Goal: Task Accomplishment & Management: Manage account settings

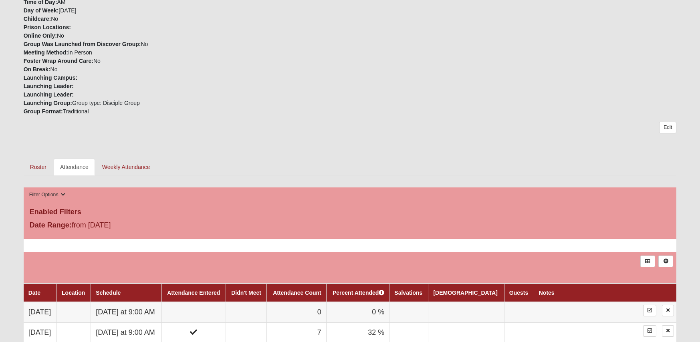
scroll to position [431, 0]
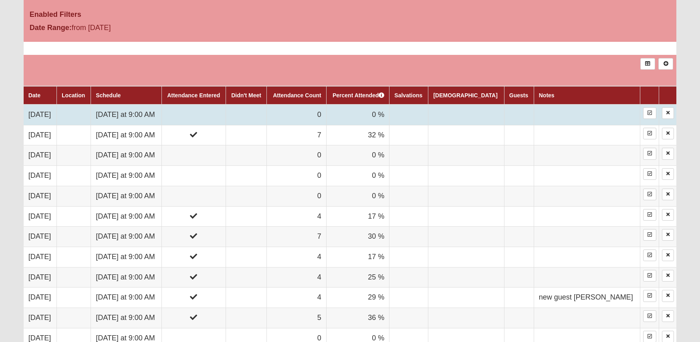
click at [206, 107] on td at bounding box center [194, 115] width 65 height 20
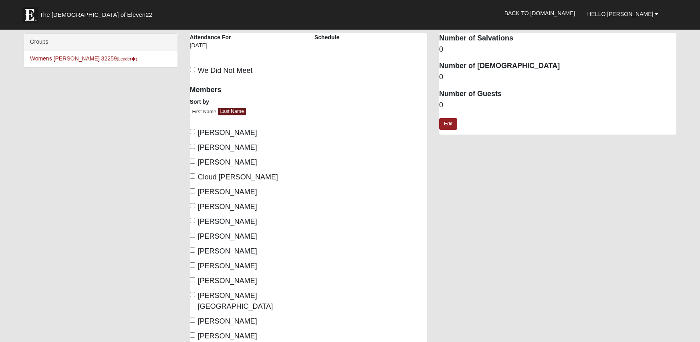
click at [210, 129] on span "Baker, Kadi" at bounding box center [227, 133] width 59 height 8
click at [195, 129] on input "Baker, Kadi" at bounding box center [192, 131] width 5 height 5
checkbox input "true"
click at [210, 176] on span "Cloud McClellan, Rachel" at bounding box center [238, 177] width 80 height 8
click at [195, 176] on input "Cloud McClellan, Rachel" at bounding box center [192, 176] width 5 height 5
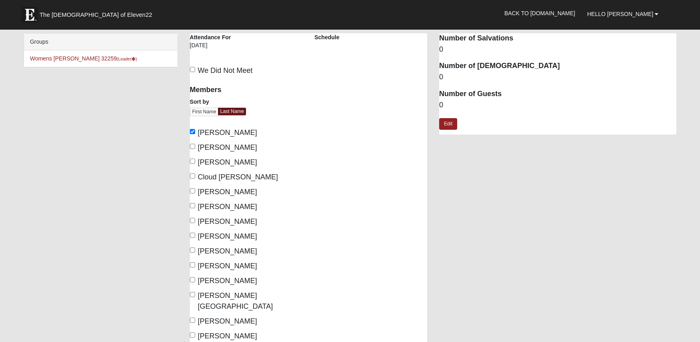
checkbox input "true"
click at [209, 218] on span "Dudenkov, Liliya" at bounding box center [227, 222] width 59 height 8
click at [195, 218] on input "Dudenkov, Liliya" at bounding box center [192, 220] width 5 height 5
checkbox input "true"
click at [210, 279] on span "Knott, Farren" at bounding box center [227, 281] width 59 height 8
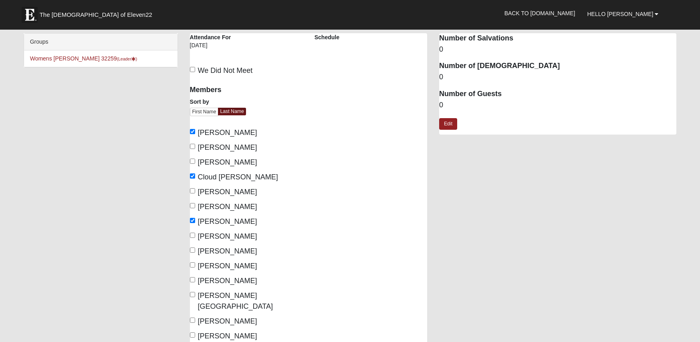
click at [195, 279] on input "Knott, Farren" at bounding box center [192, 279] width 5 height 5
checkbox input "true"
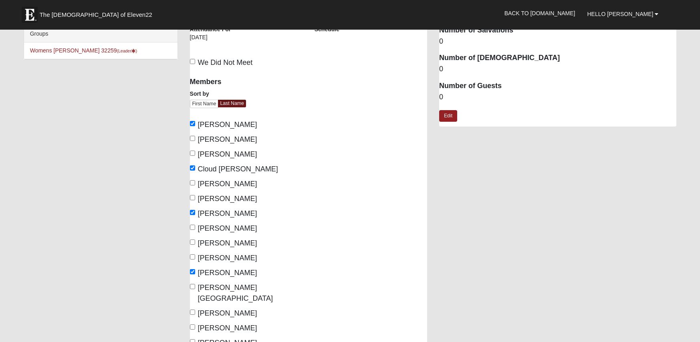
scroll to position [23, 0]
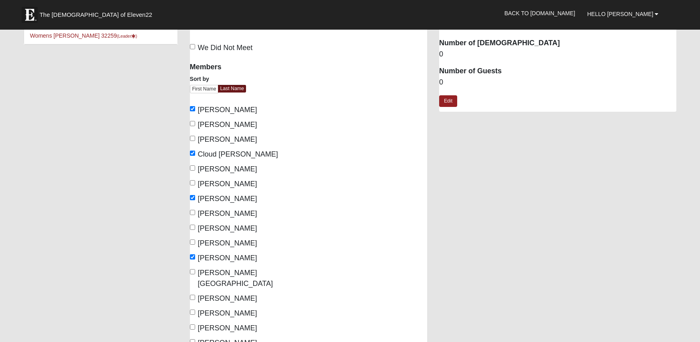
click at [239, 295] on span "Morrow, Courtenay" at bounding box center [227, 299] width 59 height 8
click at [195, 295] on input "Morrow, Courtenay" at bounding box center [192, 297] width 5 height 5
checkbox input "true"
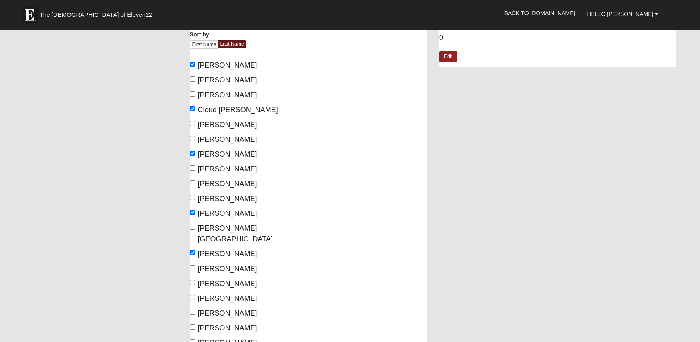
click at [235, 280] on span "Robbins, Dawn" at bounding box center [227, 284] width 59 height 8
click at [195, 280] on input "Robbins, Dawn" at bounding box center [192, 282] width 5 height 5
checkbox input "true"
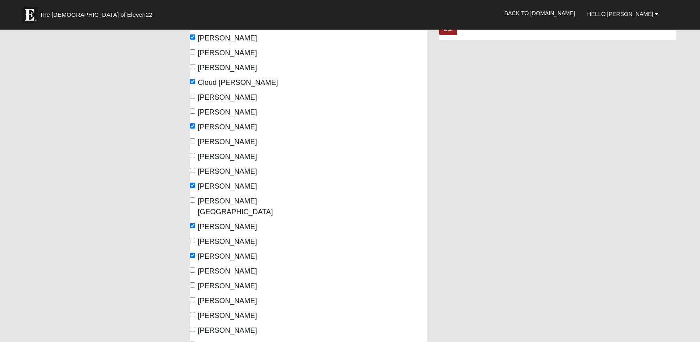
scroll to position [122, 0]
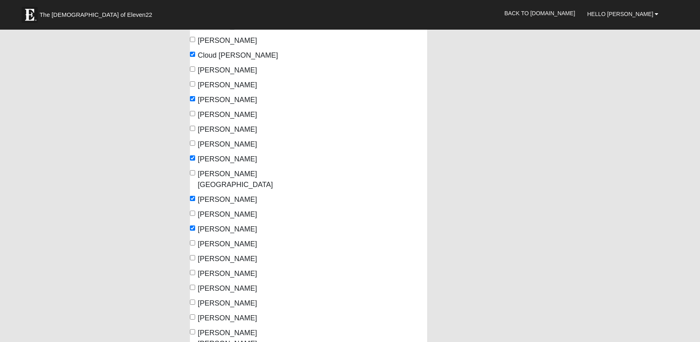
click at [234, 314] on span "Urbanski, GIGI" at bounding box center [227, 318] width 59 height 8
click at [195, 315] on input "Urbanski, GIGI" at bounding box center [192, 317] width 5 height 5
checkbox input "true"
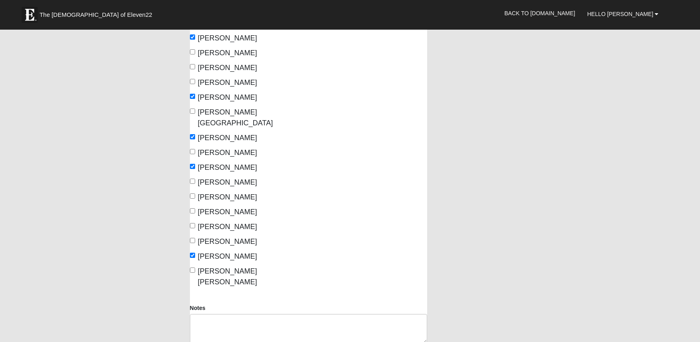
scroll to position [217, 0]
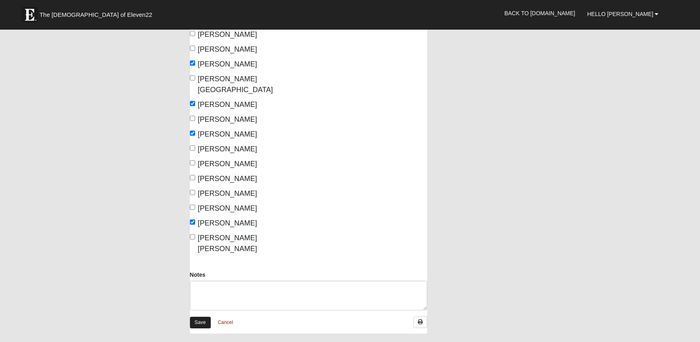
click at [195, 317] on link "Save" at bounding box center [200, 323] width 21 height 12
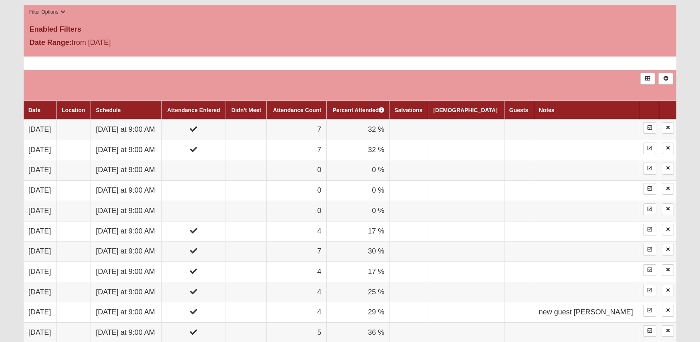
scroll to position [20, 0]
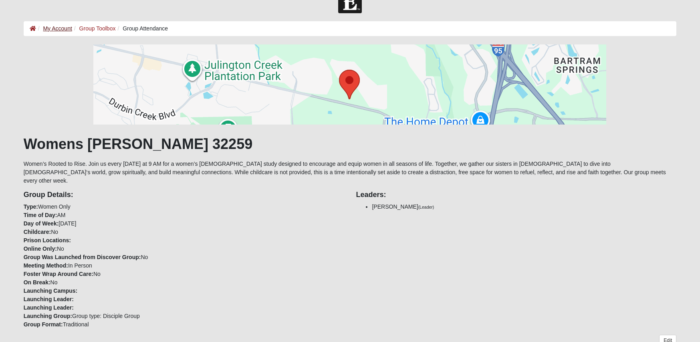
click at [63, 25] on link "My Account" at bounding box center [57, 28] width 29 height 6
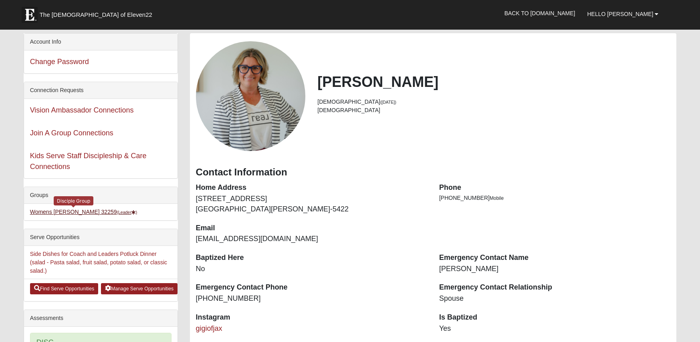
click at [78, 214] on link "Womens Urbanski 32259 (Leader )" at bounding box center [83, 212] width 107 height 6
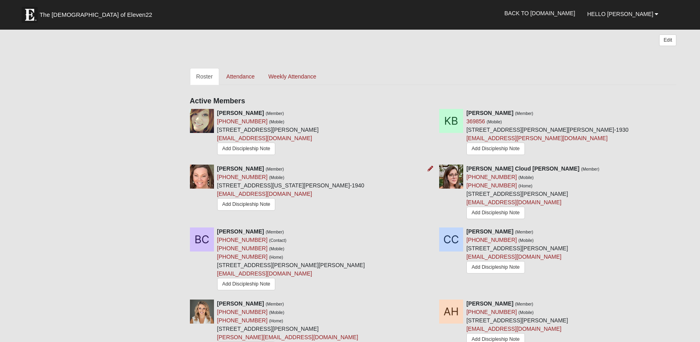
scroll to position [359, 0]
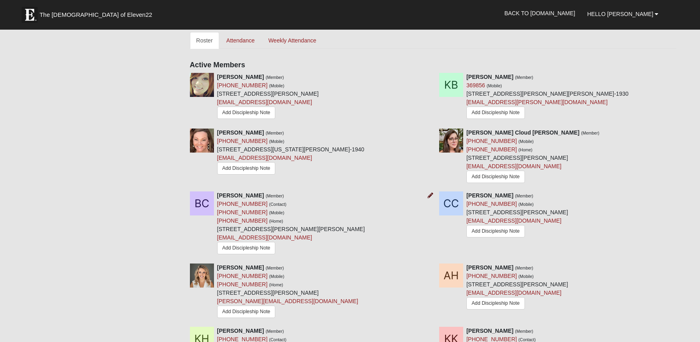
click at [430, 193] on icon at bounding box center [431, 196] width 6 height 6
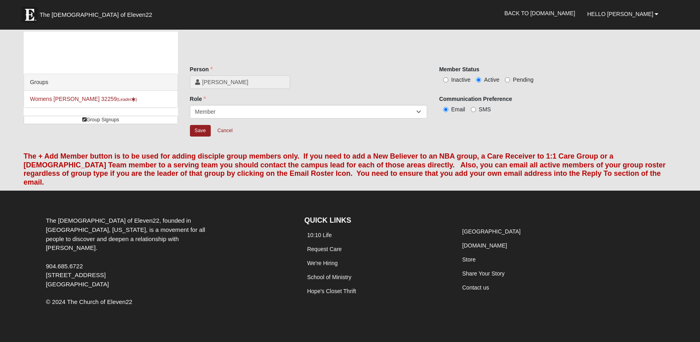
click at [462, 79] on span "Inactive" at bounding box center [460, 80] width 19 height 6
click at [449, 79] on input "Inactive" at bounding box center [445, 79] width 5 height 5
radio input "true"
click at [201, 131] on input "Save" at bounding box center [200, 131] width 21 height 12
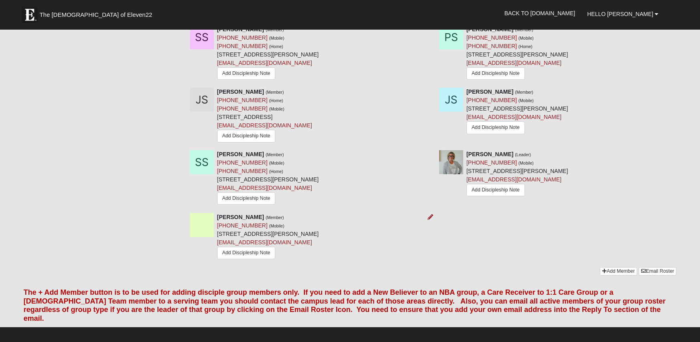
scroll to position [0, 0]
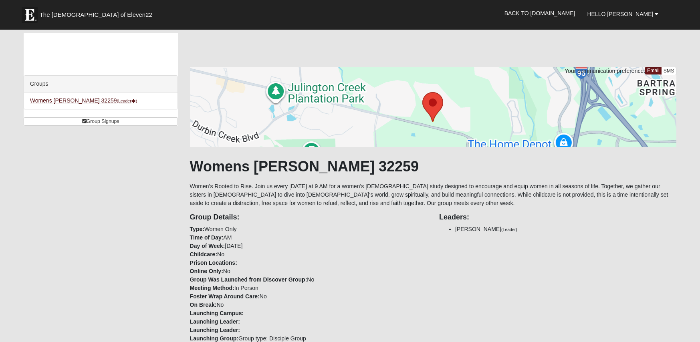
click at [71, 101] on link "Womens [PERSON_NAME] 32259 (Leader )" at bounding box center [83, 100] width 107 height 6
click at [563, 16] on link "Back to [DOMAIN_NAME]" at bounding box center [540, 13] width 83 height 20
